Goal: Task Accomplishment & Management: Manage account settings

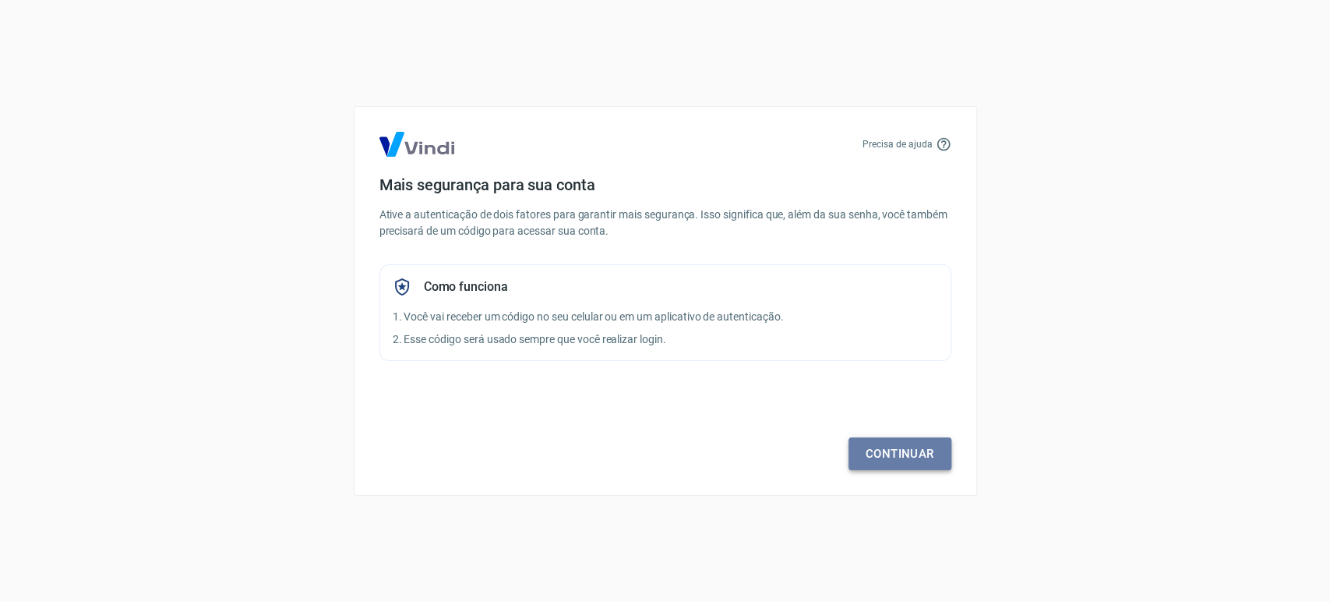
click at [915, 452] on link "Continuar" at bounding box center [900, 453] width 103 height 33
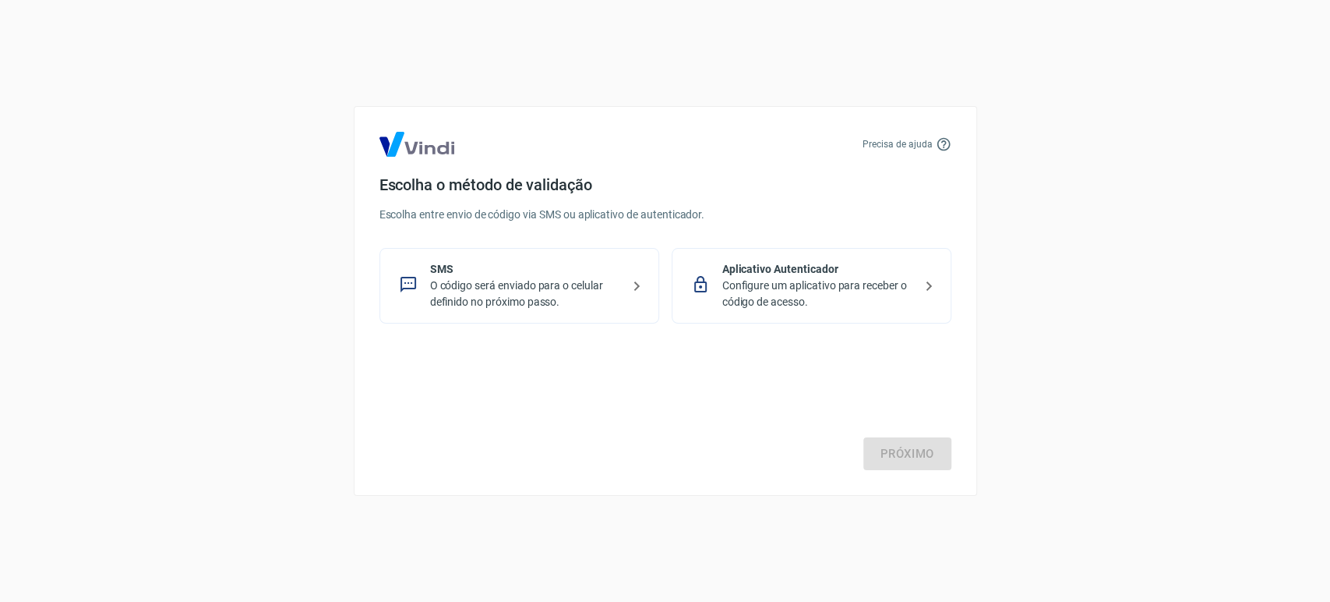
drag, startPoint x: 907, startPoint y: 454, endPoint x: 767, endPoint y: 319, distance: 194.6
click at [906, 451] on div "Próximo" at bounding box center [666, 406] width 572 height 128
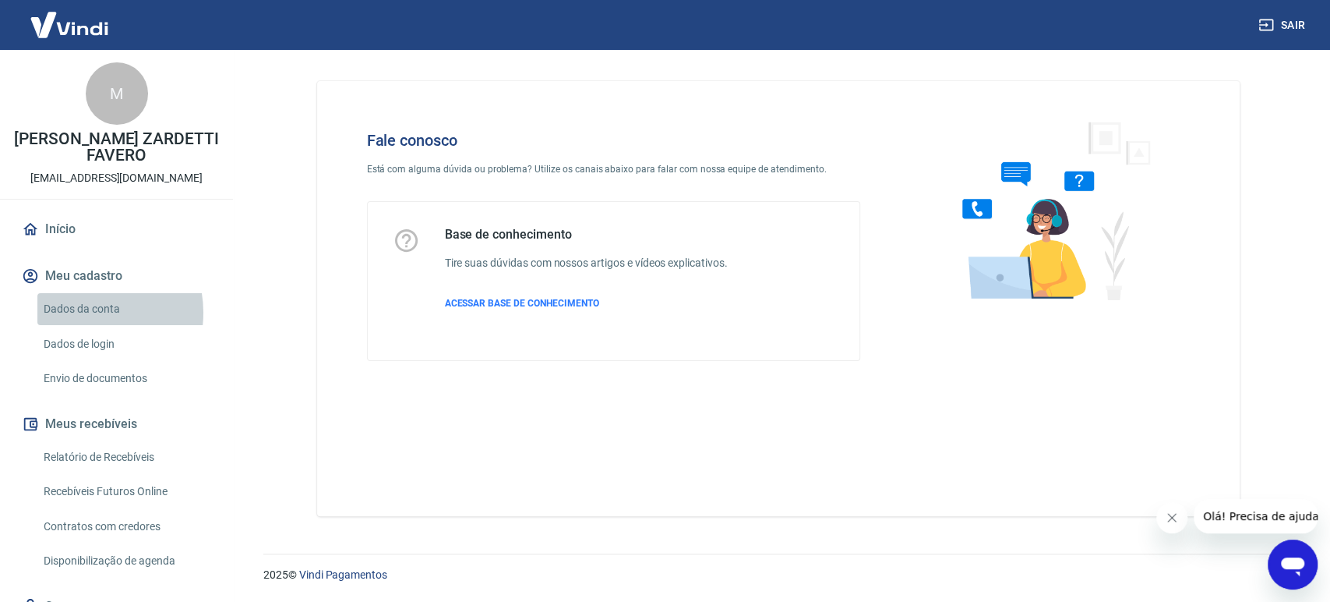
click at [83, 312] on link "Dados da conta" at bounding box center [125, 309] width 177 height 32
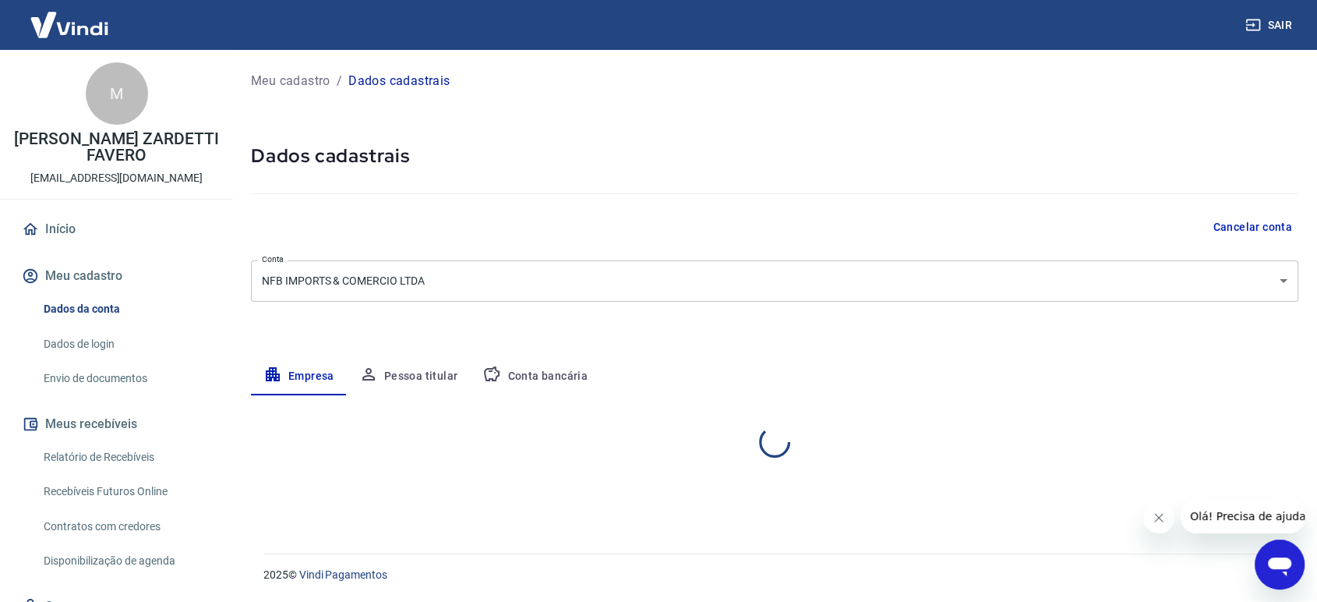
select select "SC"
select select "business"
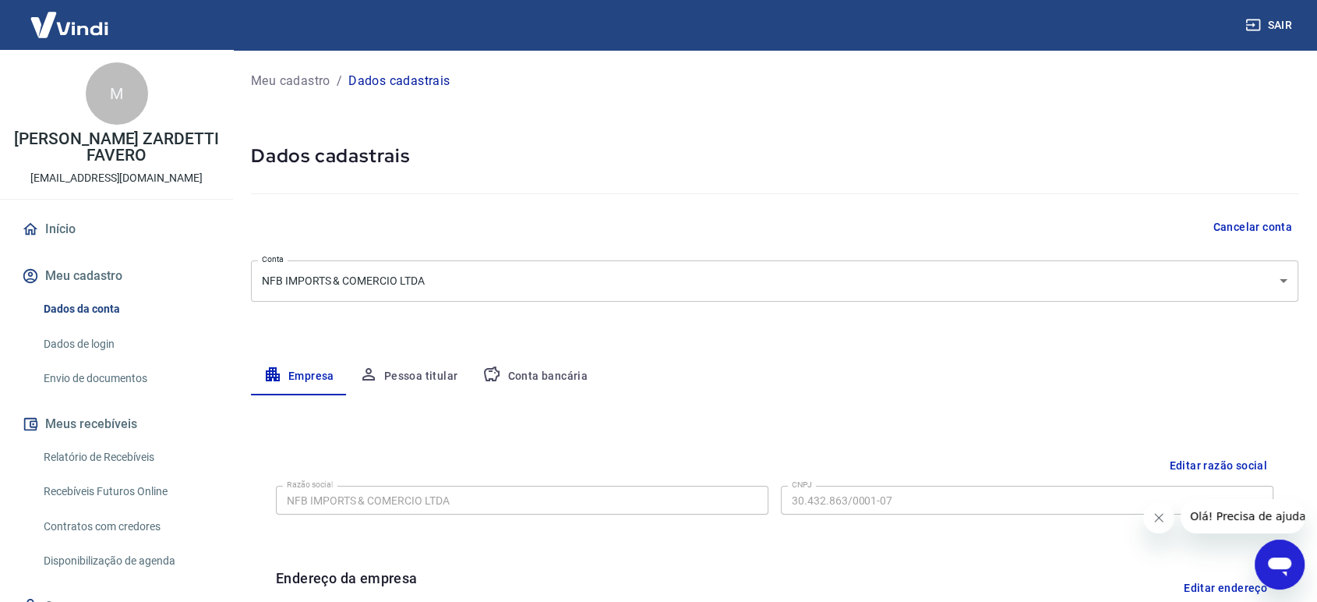
click at [399, 379] on button "Pessoa titular" at bounding box center [409, 376] width 124 height 37
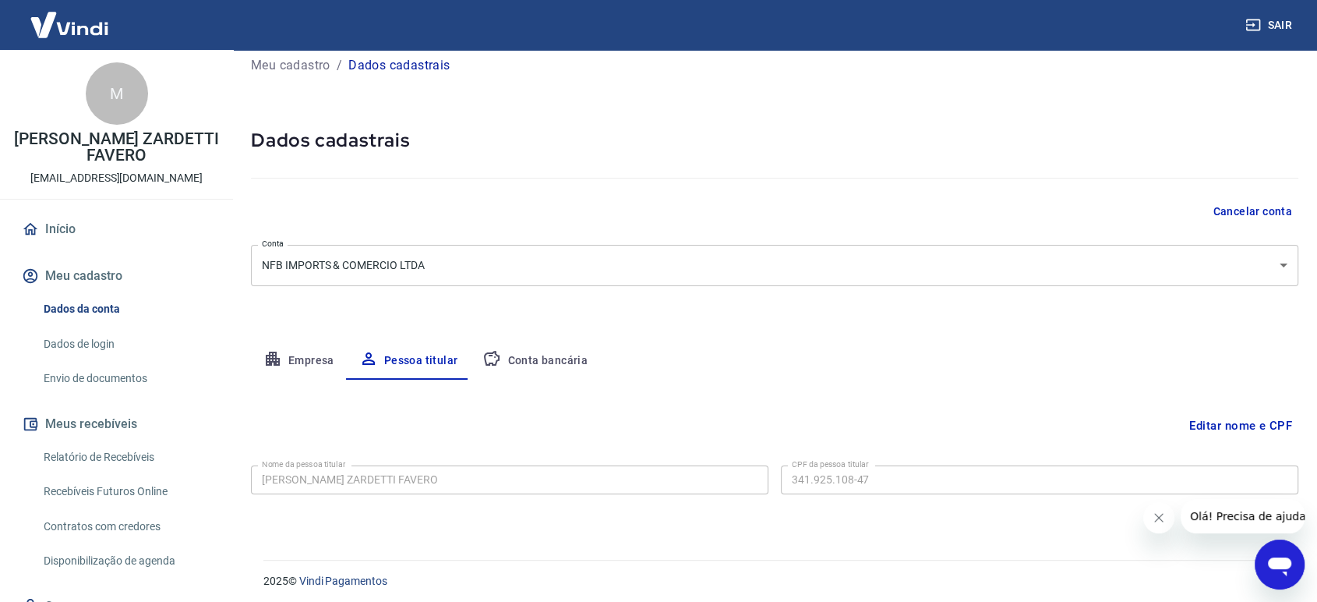
scroll to position [20, 0]
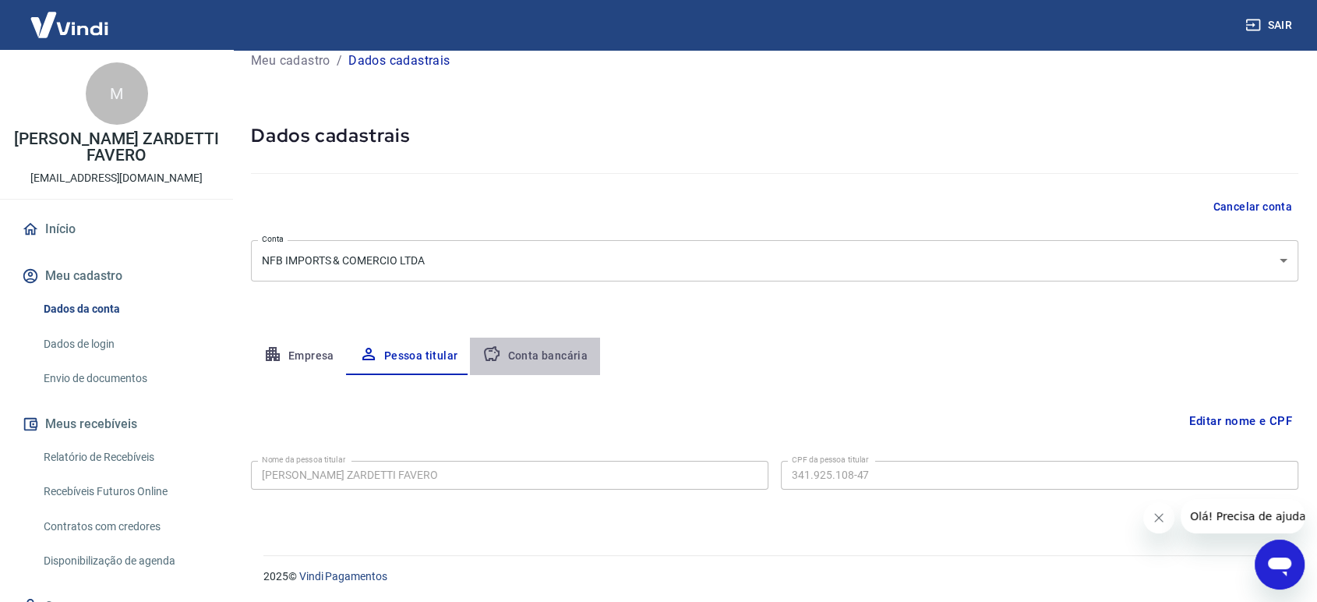
click at [581, 360] on button "Conta bancária" at bounding box center [535, 355] width 130 height 37
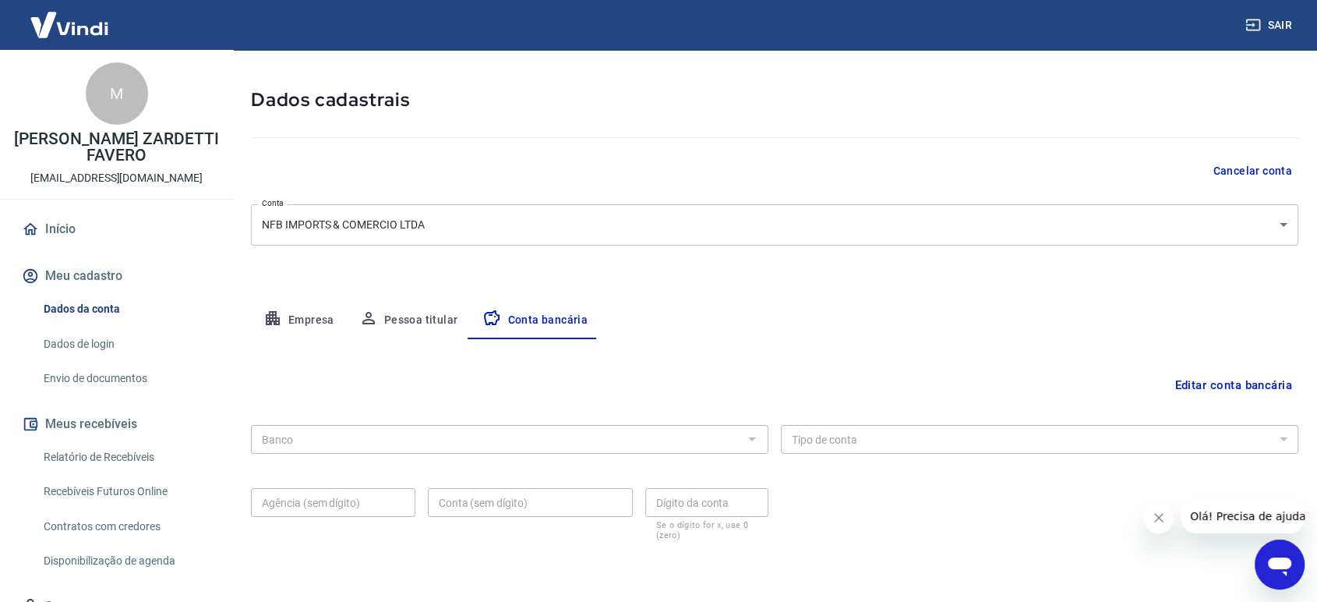
scroll to position [107, 0]
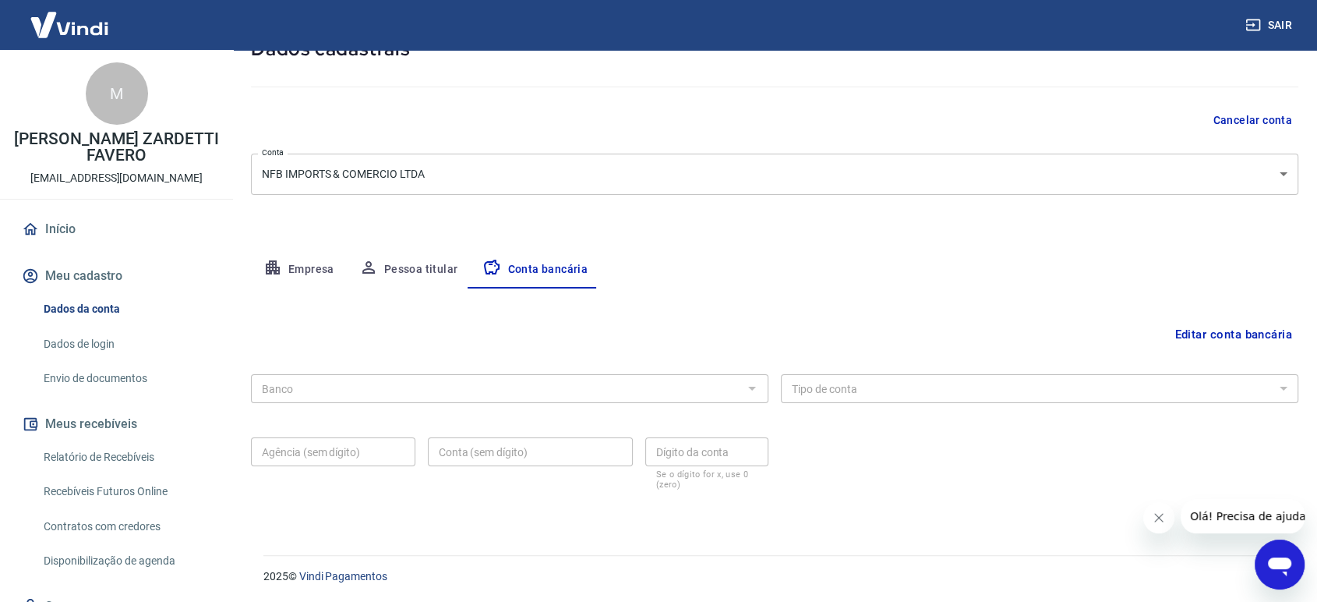
click at [1204, 337] on button "Editar conta bancária" at bounding box center [1233, 335] width 130 height 30
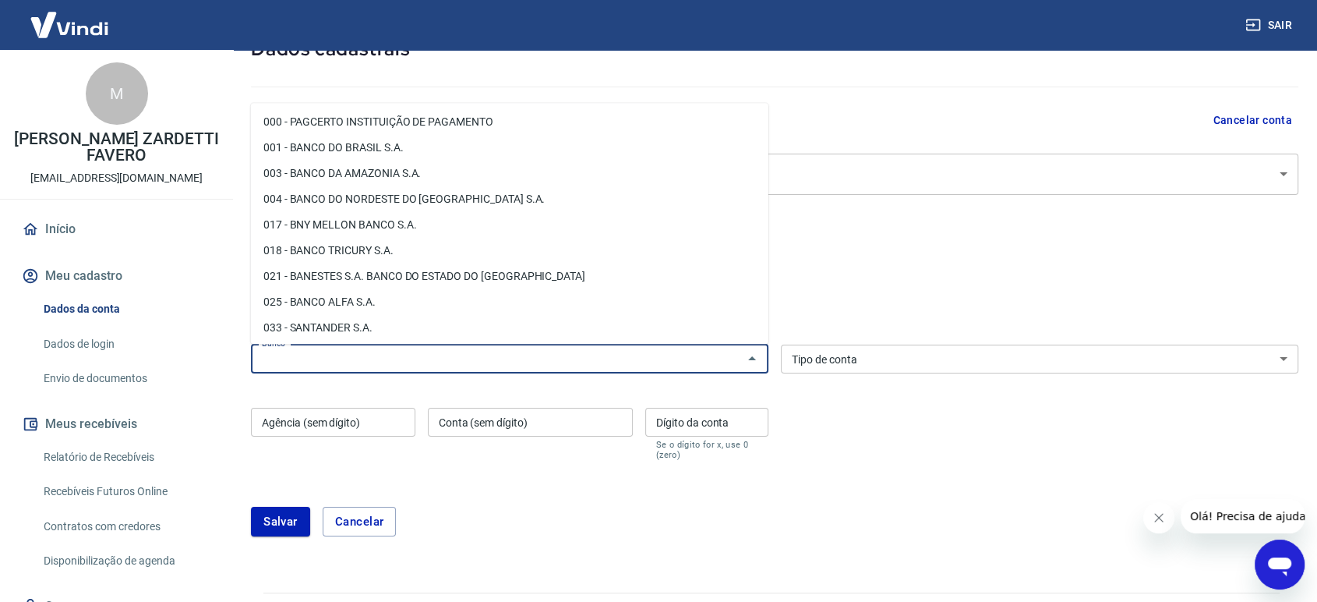
click at [468, 366] on input "Banco" at bounding box center [497, 358] width 482 height 19
type input "4"
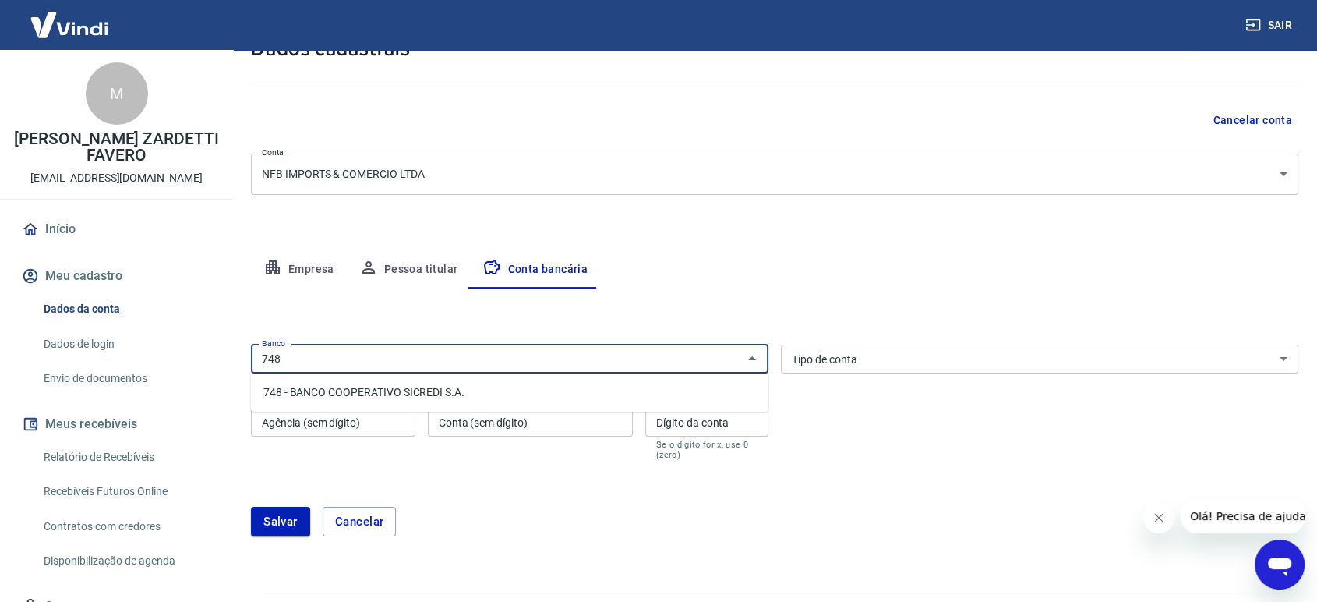
click at [470, 390] on li "748 - BANCO COOPERATIVO SICREDI S.A." at bounding box center [509, 393] width 517 height 26
type input "748 - BANCO COOPERATIVO SICREDI S.A."
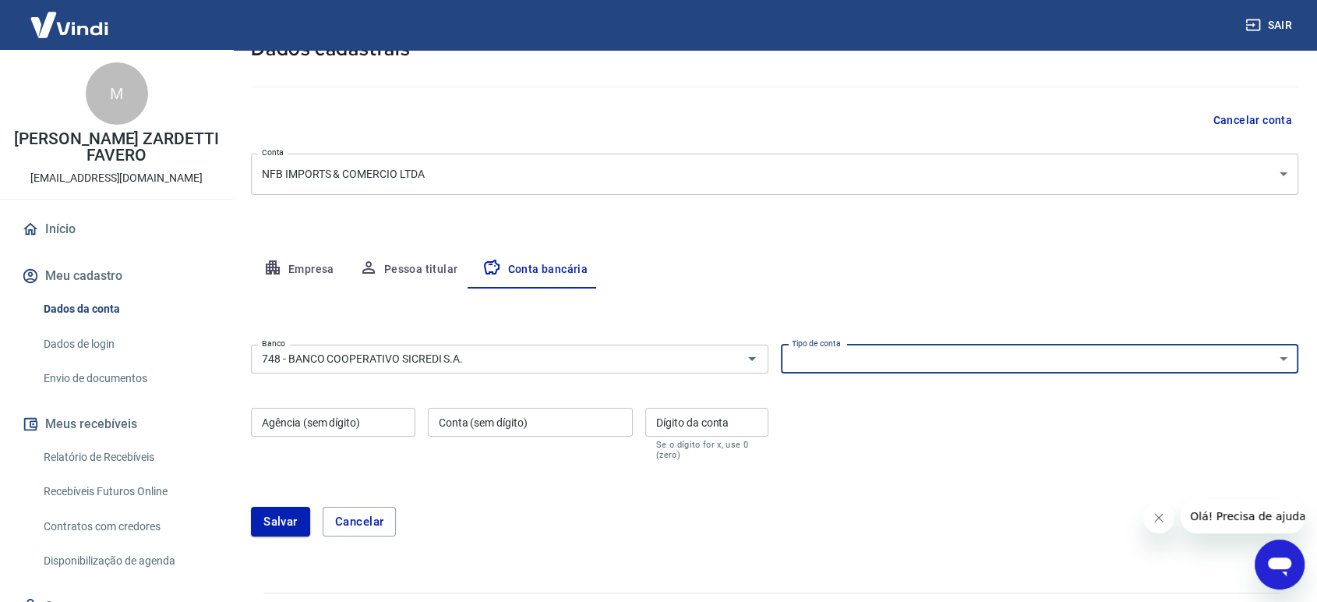
drag, startPoint x: 879, startPoint y: 353, endPoint x: 868, endPoint y: 362, distance: 13.9
click at [879, 353] on select "Conta Corrente Conta Poupança" at bounding box center [1039, 358] width 517 height 29
select select "1"
click at [781, 344] on select "Conta Corrente Conta Poupança" at bounding box center [1039, 358] width 517 height 29
click at [384, 435] on input "Agência (sem dígito)" at bounding box center [333, 422] width 164 height 29
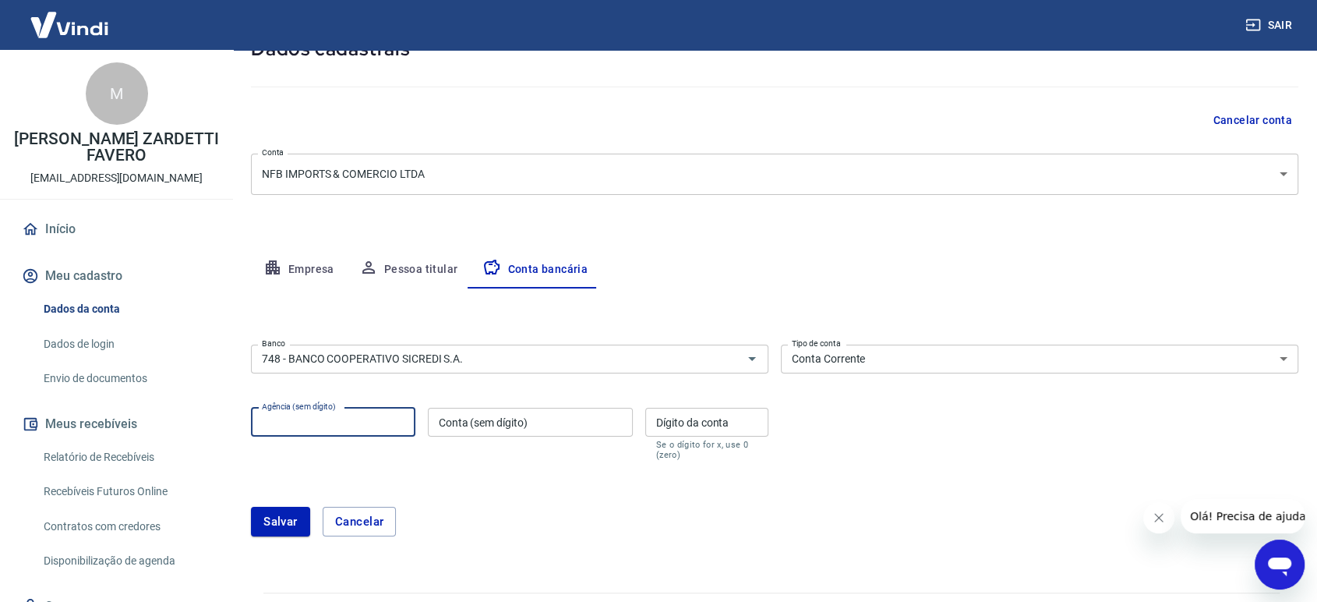
paste input "748"
type input "748"
click at [478, 485] on form "Banco 748 - BANCO COOPERATIVO SICREDI S.A. Banco Tipo de conta Conta Corrente C…" at bounding box center [774, 446] width 1047 height 217
paste input "2606"
type input "2606"
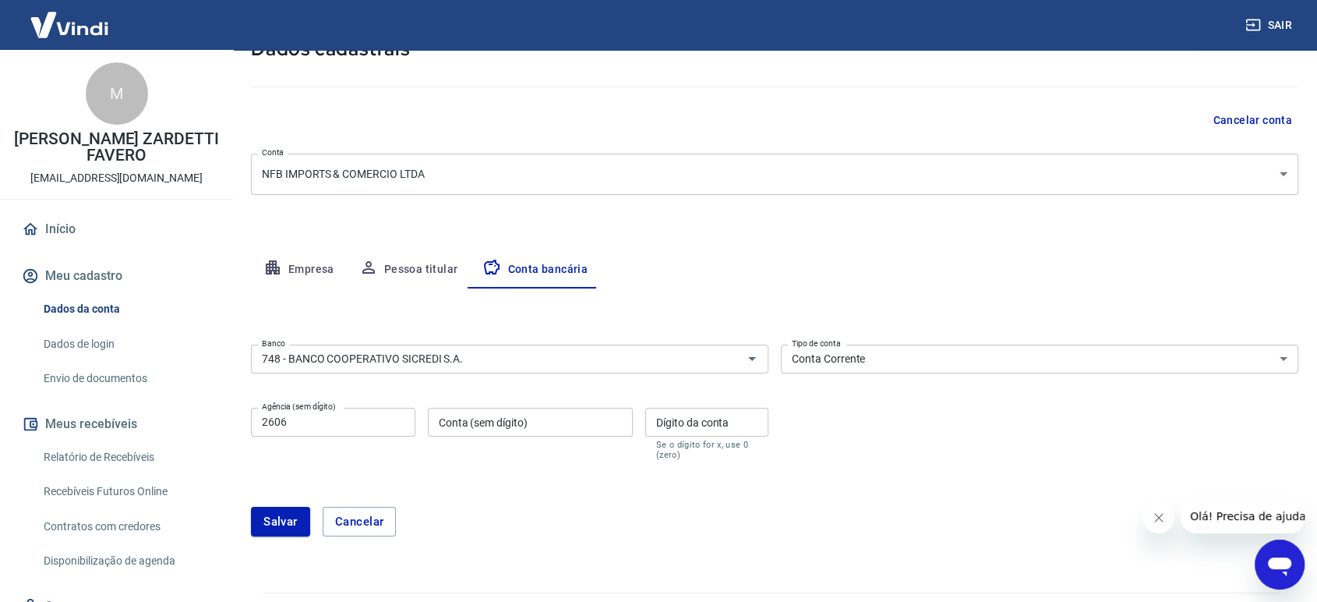
click at [481, 490] on div "Salvar Cancelar" at bounding box center [774, 521] width 1047 height 67
click at [494, 424] on input "Conta (sem dígito)" at bounding box center [530, 422] width 205 height 29
paste input "28255"
type input "28255"
click at [711, 413] on div "Dígito da conta Dígito da conta Se o dígito for x, use 0 (zero)" at bounding box center [706, 434] width 123 height 52
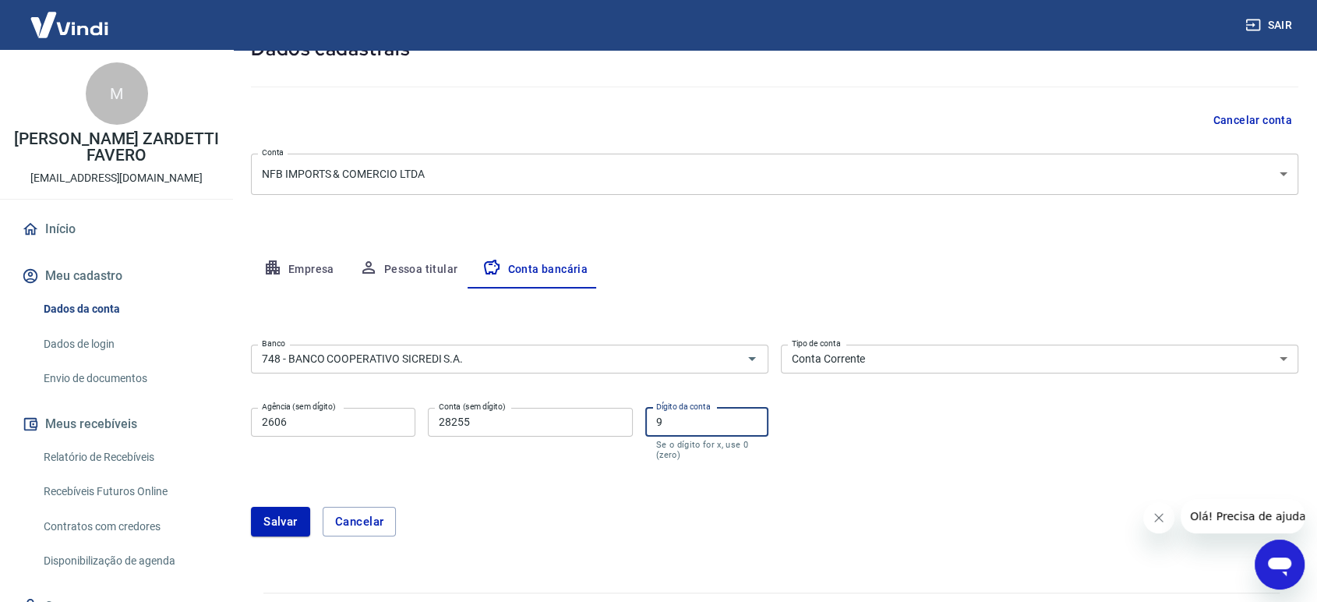
type input "9"
click at [525, 534] on div "Salvar Cancelar" at bounding box center [774, 522] width 1047 height 30
click at [255, 520] on button "Salvar" at bounding box center [280, 522] width 59 height 30
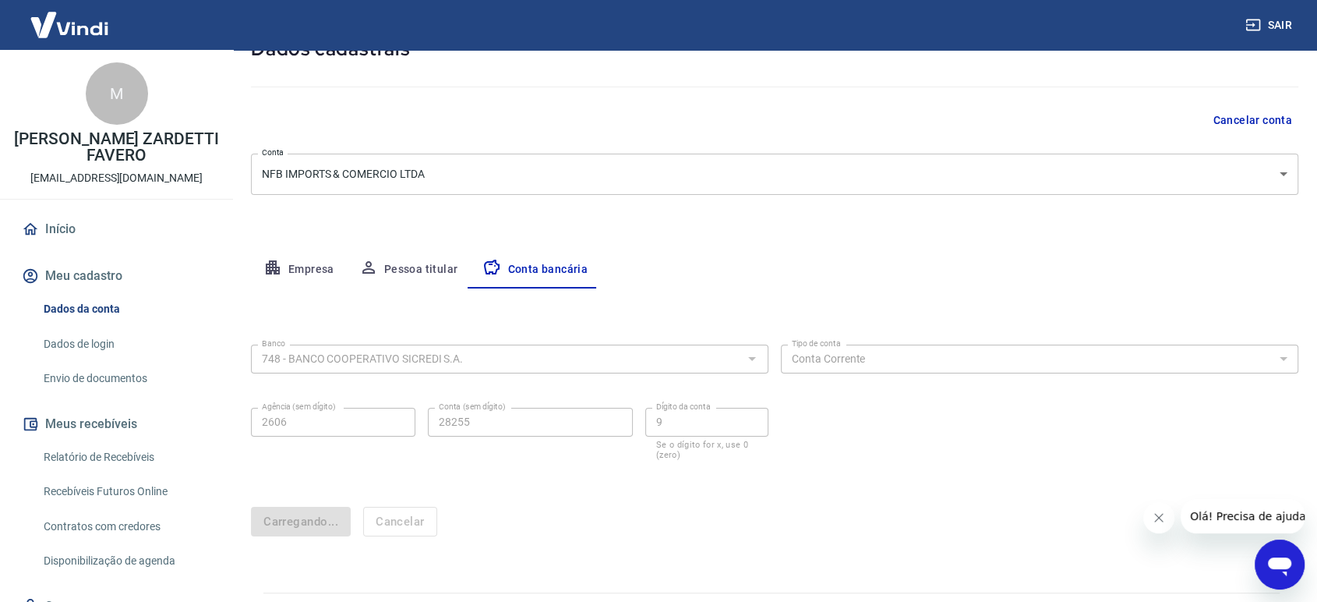
scroll to position [0, 0]
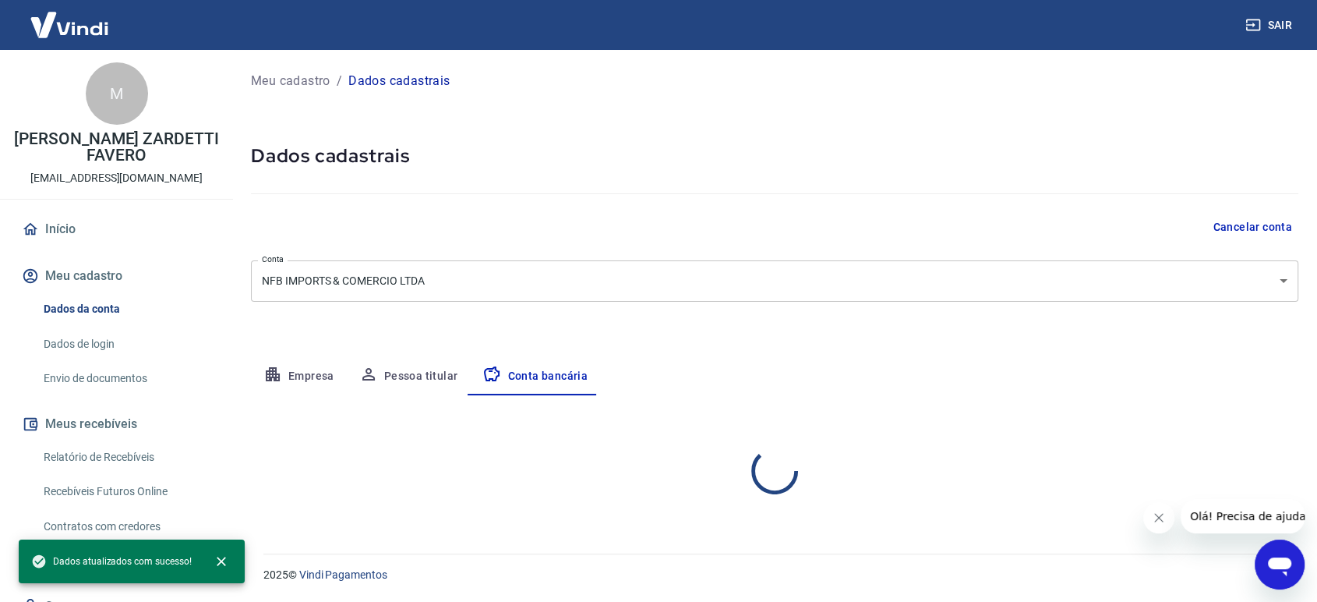
select select "1"
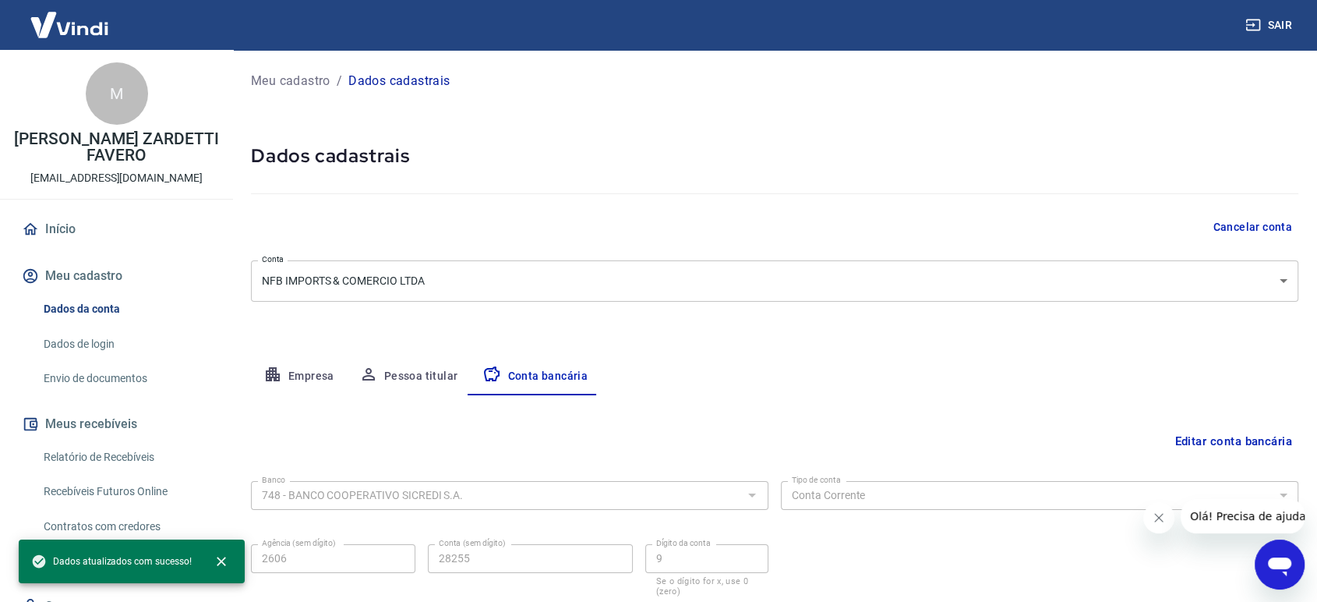
click at [76, 221] on link "Início" at bounding box center [117, 229] width 196 height 34
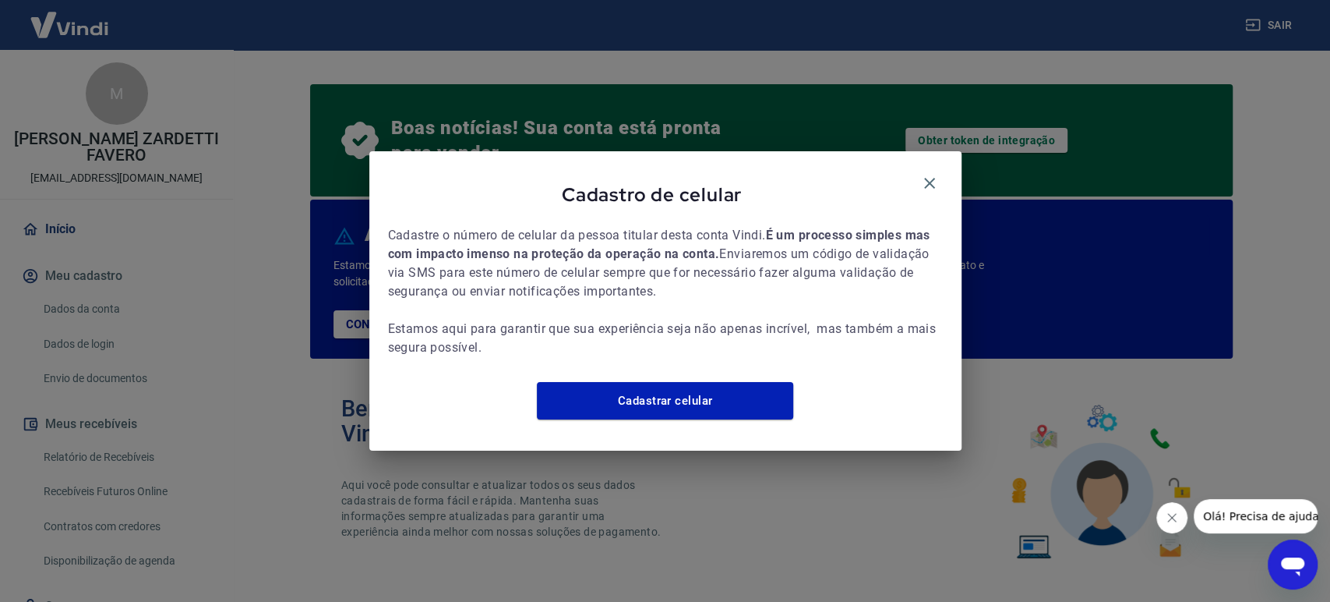
click at [914, 170] on div "Cadastro de celular" at bounding box center [665, 197] width 555 height 55
click at [933, 174] on icon "button" at bounding box center [929, 183] width 19 height 19
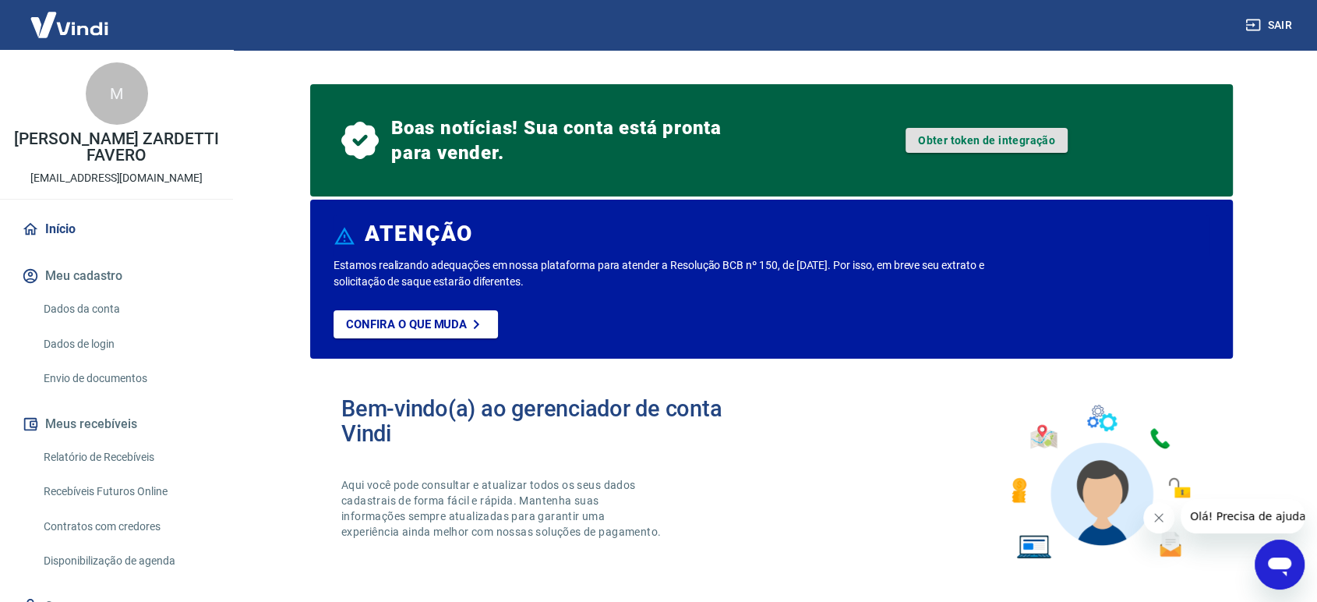
click at [1001, 142] on link "Obter token de integração" at bounding box center [987, 140] width 162 height 25
click at [119, 373] on link "Envio de documentos" at bounding box center [125, 378] width 177 height 32
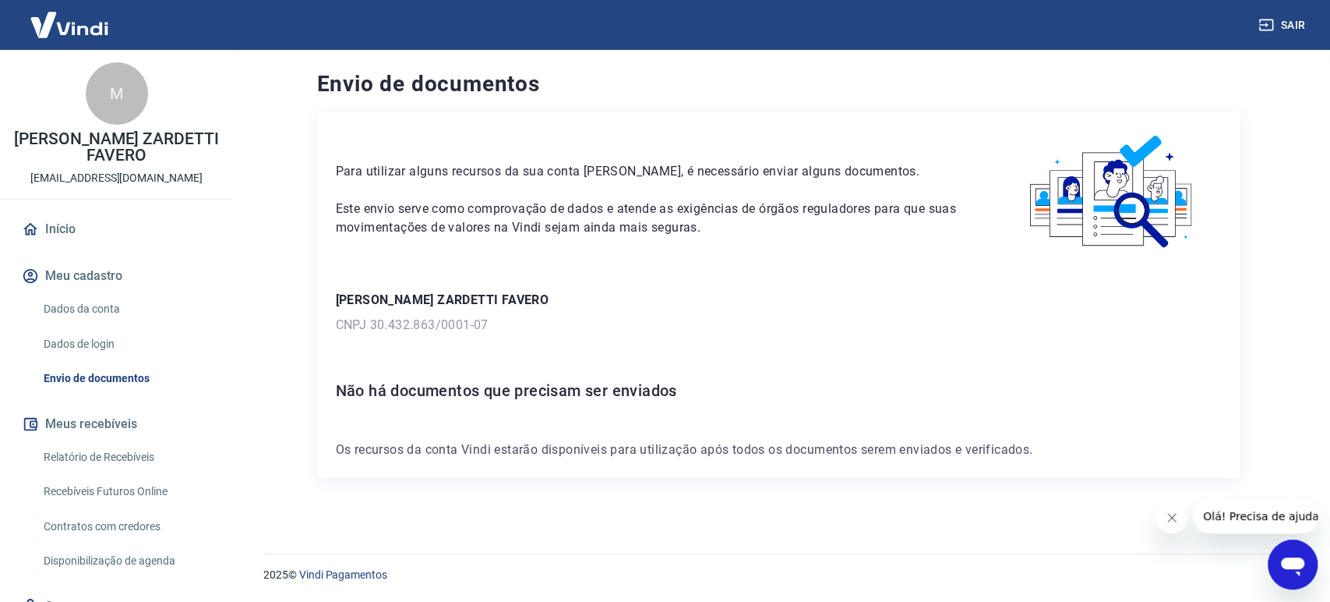
click at [847, 243] on div "Para utilizar alguns recursos da sua conta Vindi, é necessário enviar alguns do…" at bounding box center [778, 192] width 885 height 122
